Goal: Transaction & Acquisition: Purchase product/service

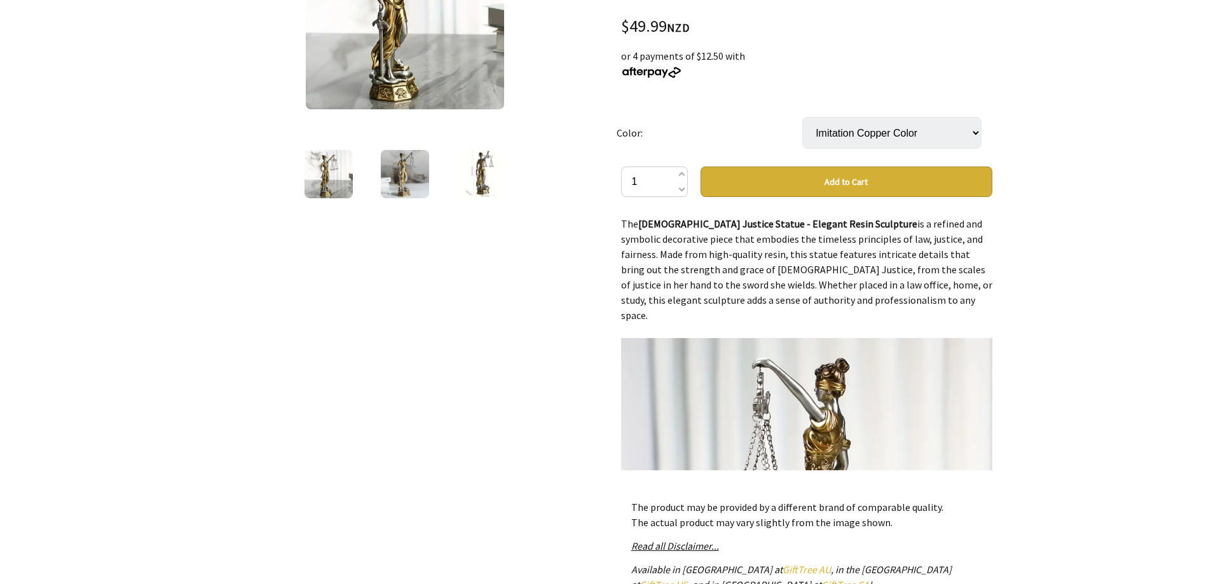
scroll to position [277, 0]
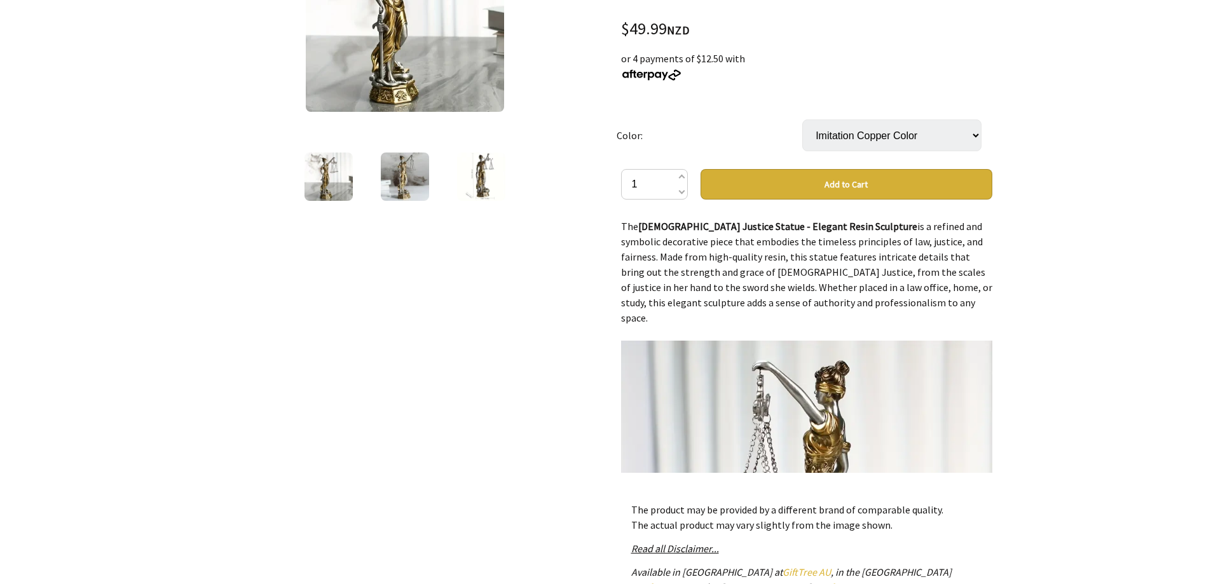
drag, startPoint x: 1176, startPoint y: 163, endPoint x: 1177, endPoint y: 143, distance: 19.8
click at [1177, 143] on div at bounding box center [605, 307] width 1211 height 918
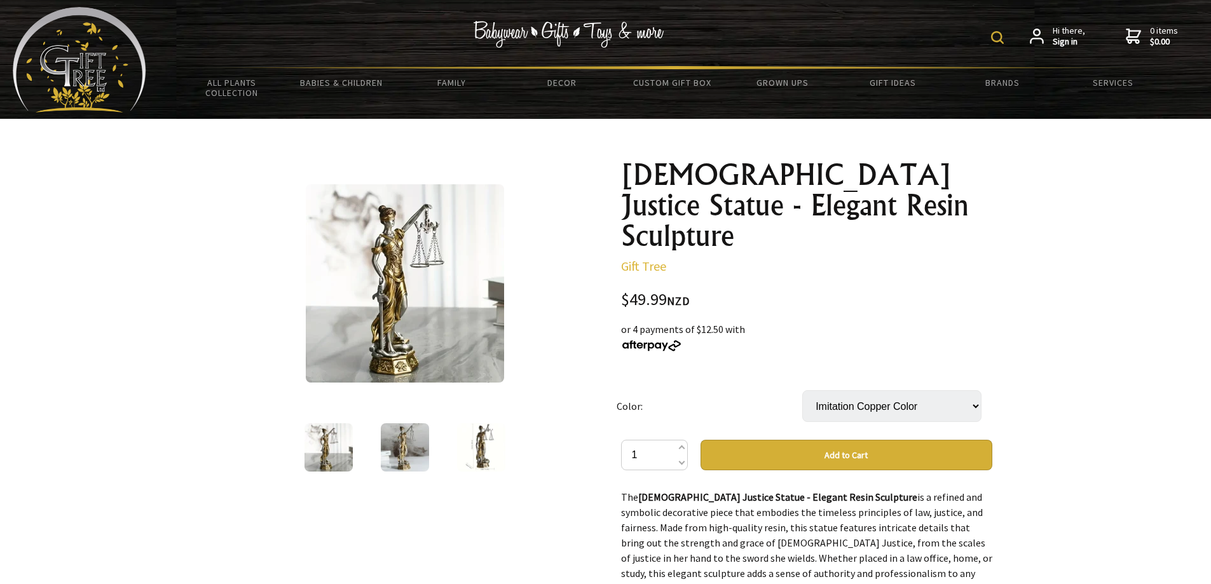
scroll to position [11, 0]
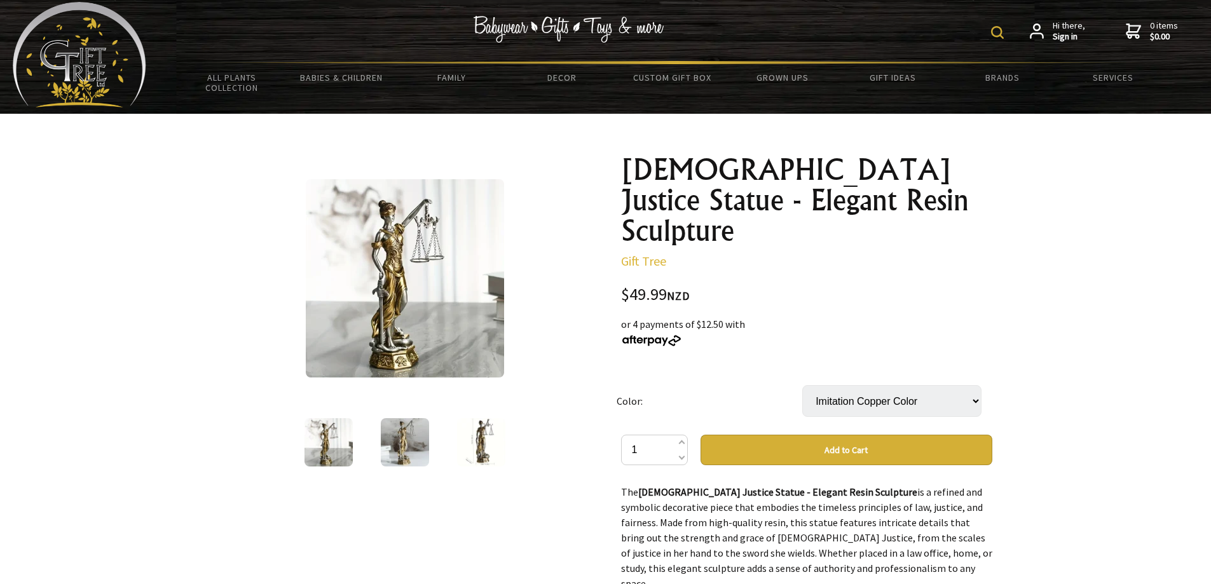
click at [701, 182] on h1 "[DEMOGRAPHIC_DATA] Justice Statue - Elegant Resin Sculpture" at bounding box center [806, 201] width 371 height 92
click at [975, 385] on select "Imitation Copper Color" at bounding box center [891, 401] width 179 height 32
click at [973, 385] on select "Imitation Copper Color" at bounding box center [891, 401] width 179 height 32
click at [631, 240] on div "[DEMOGRAPHIC_DATA] Justice Statue - Elegant Resin Sculpture Gift Tree $49.99 NZ…" at bounding box center [806, 569] width 371 height 828
click at [392, 216] on img at bounding box center [405, 278] width 198 height 198
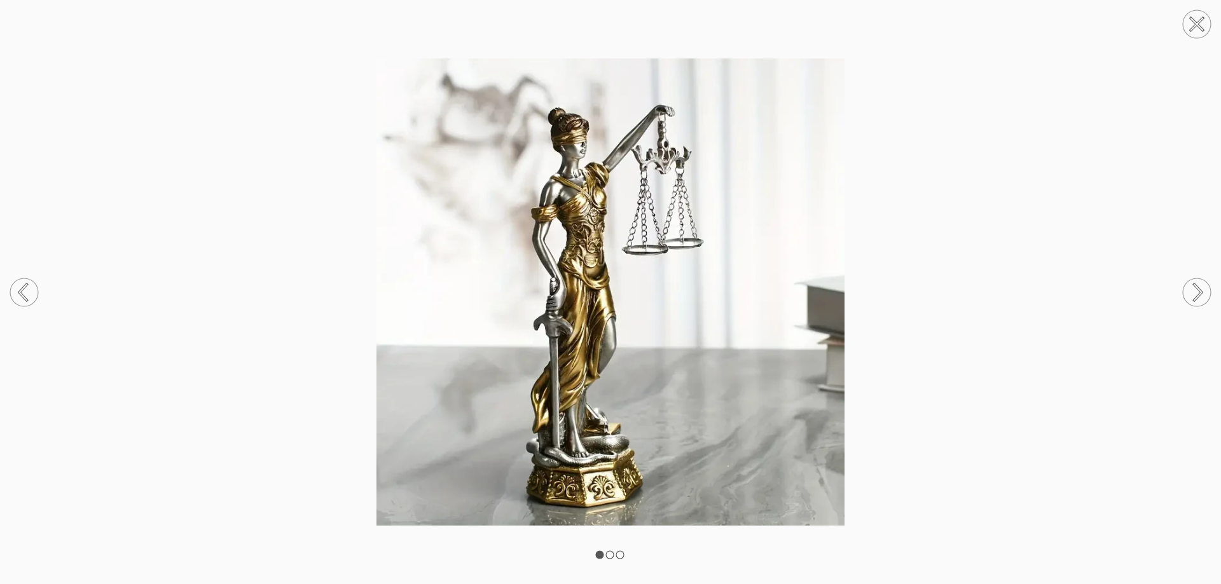
click at [1199, 301] on circle at bounding box center [1197, 292] width 28 height 28
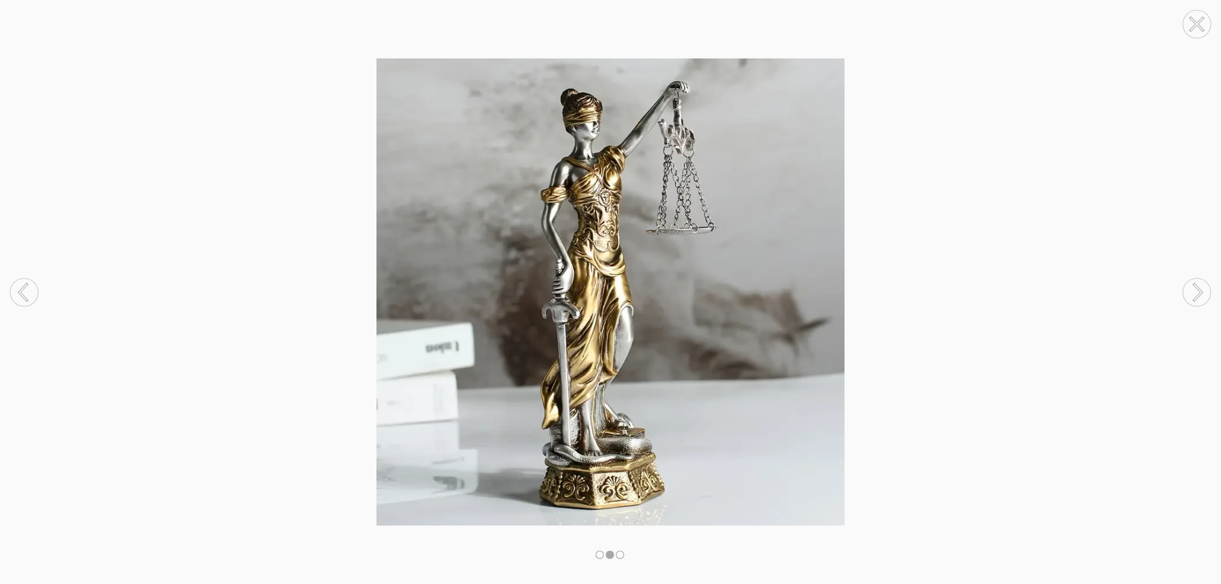
click at [1199, 301] on circle at bounding box center [1197, 292] width 28 height 28
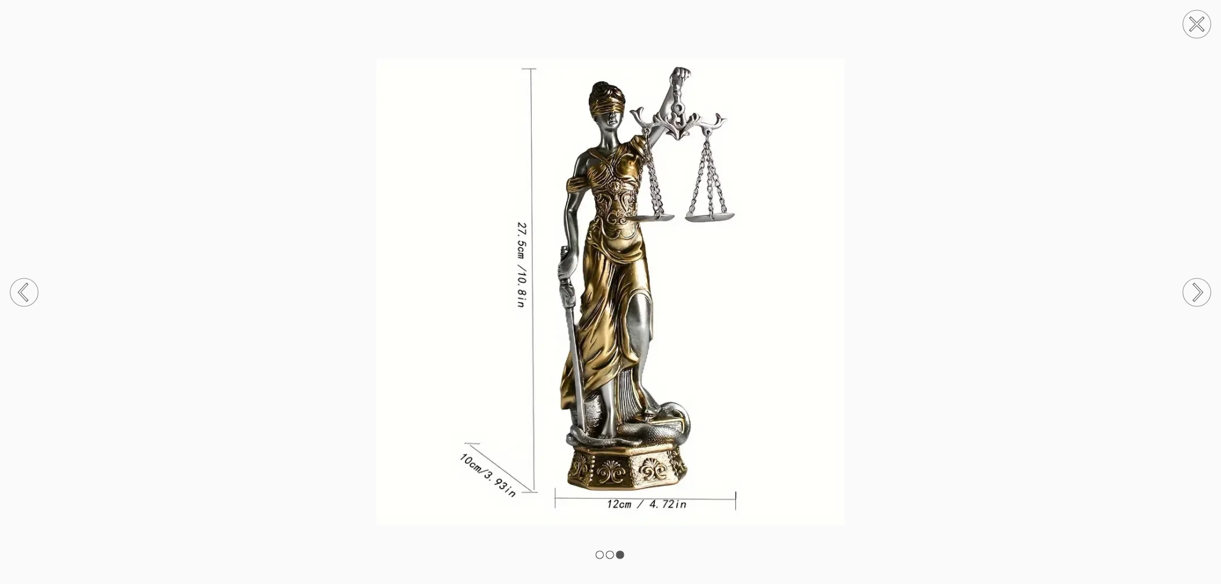
click at [1198, 302] on circle at bounding box center [1197, 292] width 28 height 28
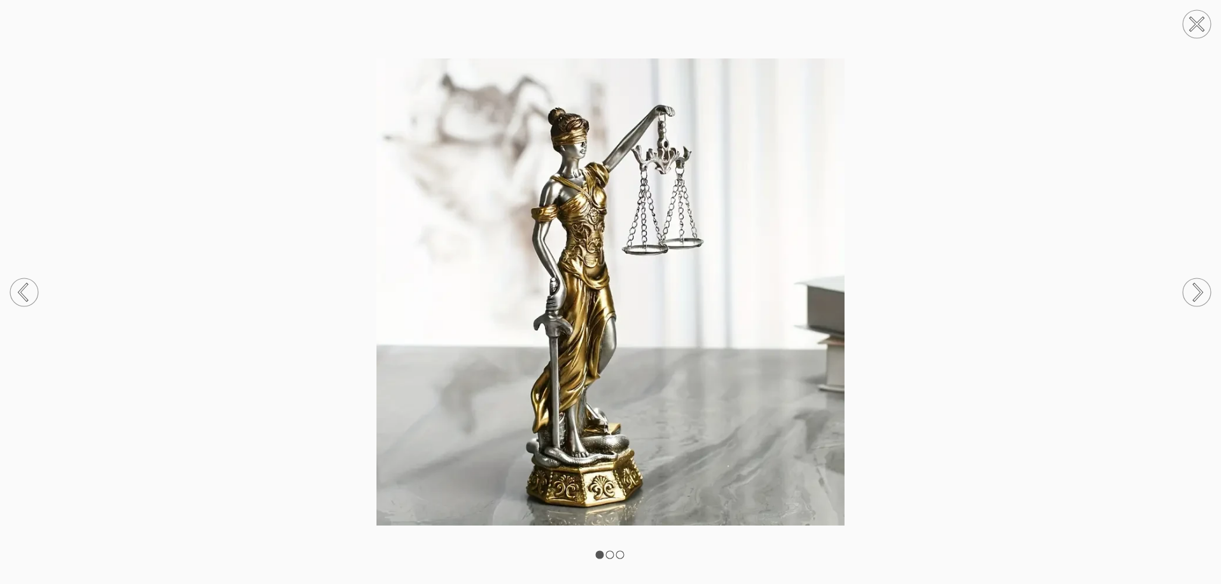
click at [1199, 28] on circle at bounding box center [1197, 24] width 28 height 28
